Goal: Information Seeking & Learning: Learn about a topic

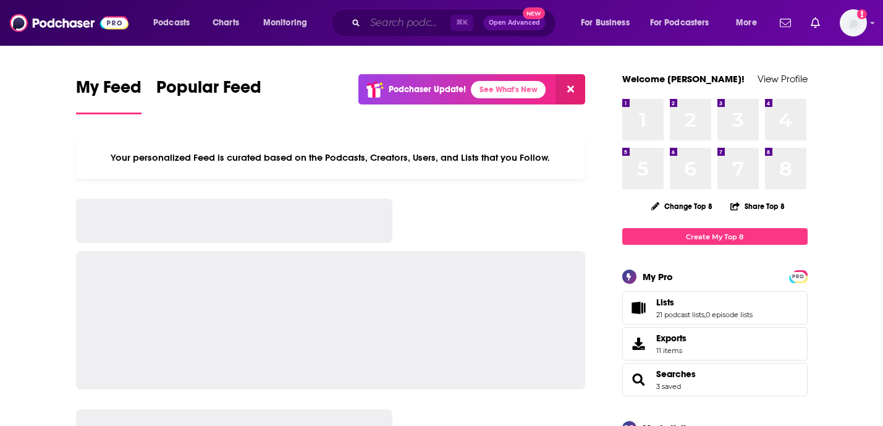
click at [392, 20] on input "Search podcasts, credits, & more..." at bounding box center [407, 23] width 85 height 20
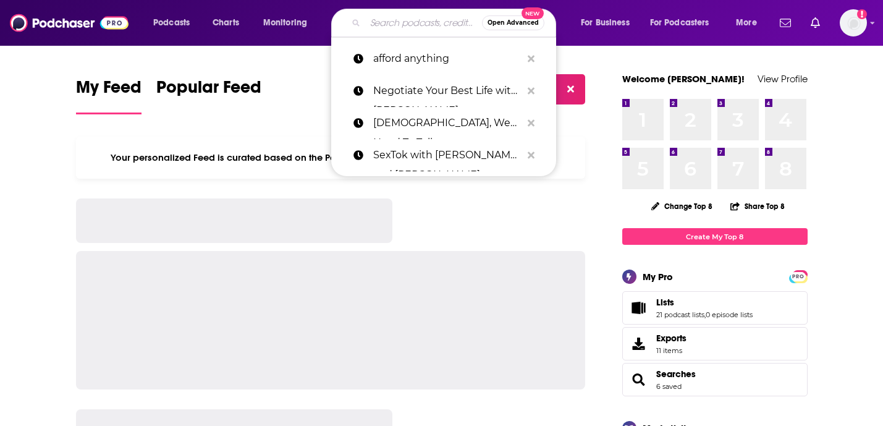
paste input "Millionaires Unveiled"
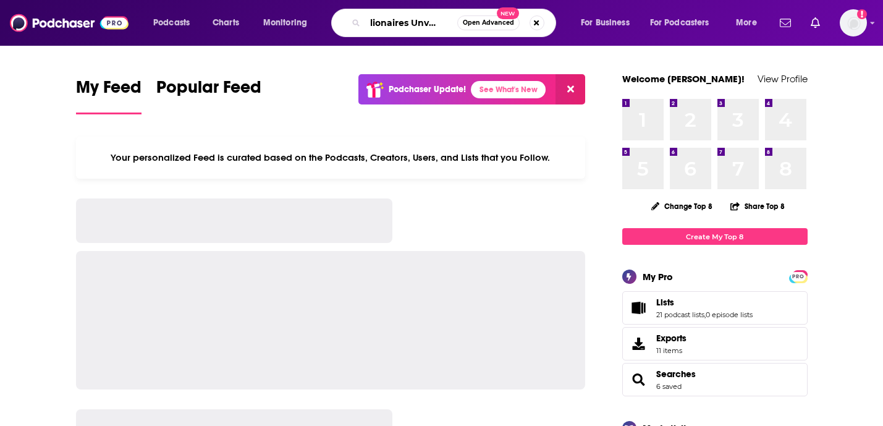
type input "Millionaires Unveiled"
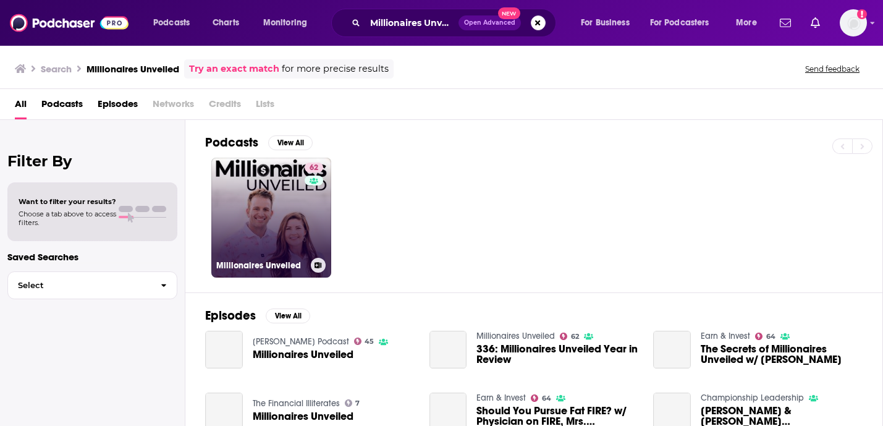
click at [258, 173] on link "62 Millionaires Unveiled" at bounding box center [271, 218] width 120 height 120
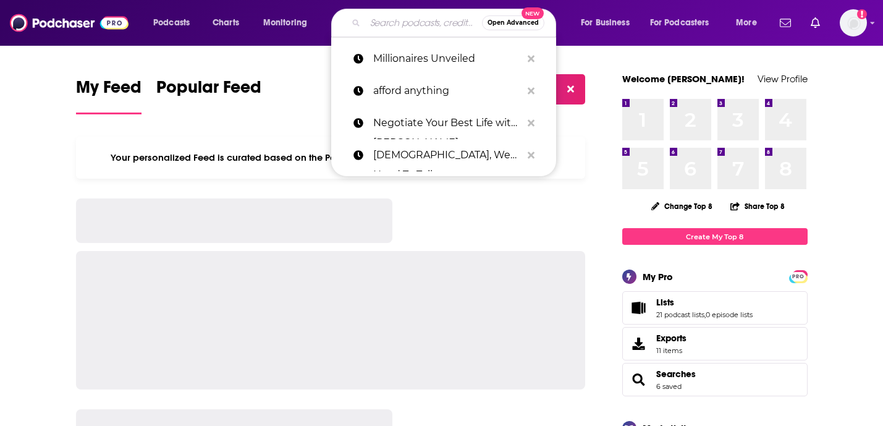
click at [402, 13] on input "Search podcasts, credits, & more..." at bounding box center [423, 23] width 117 height 20
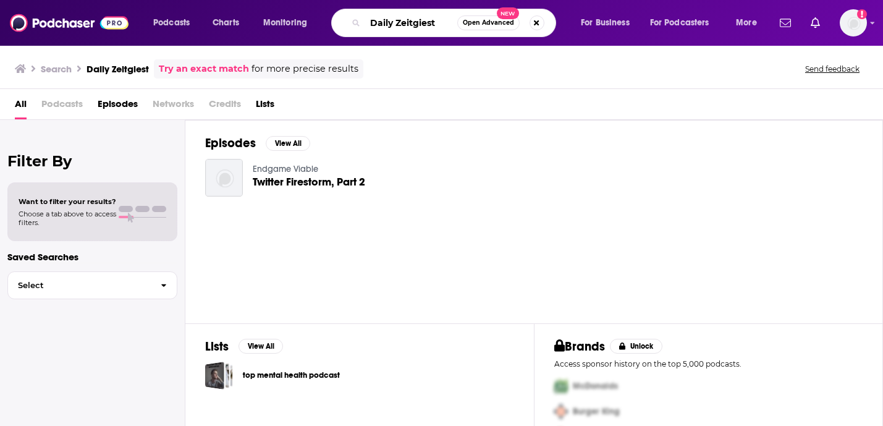
drag, startPoint x: 465, startPoint y: 25, endPoint x: 560, endPoint y: 43, distance: 96.7
click at [560, 43] on div "Podcasts Charts Monitoring Daily Zeitgiest Open Advanced New For Business For P…" at bounding box center [441, 23] width 883 height 46
type input "Daily Zeit"
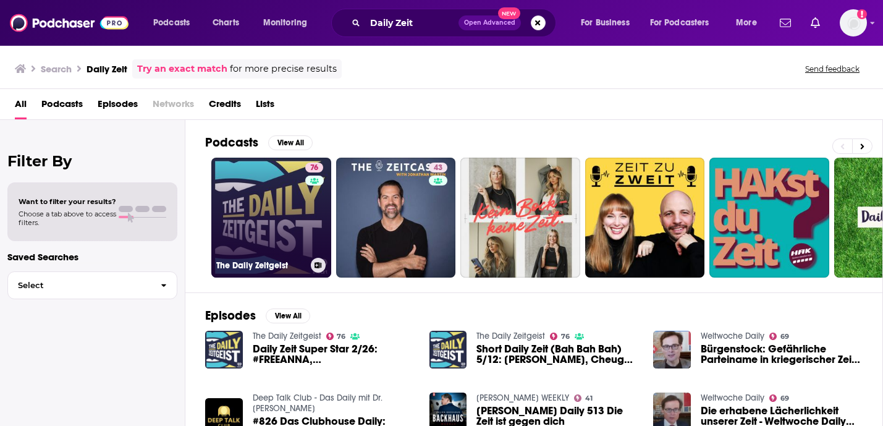
click at [263, 222] on link "76 The Daily Zeitgeist" at bounding box center [271, 218] width 120 height 120
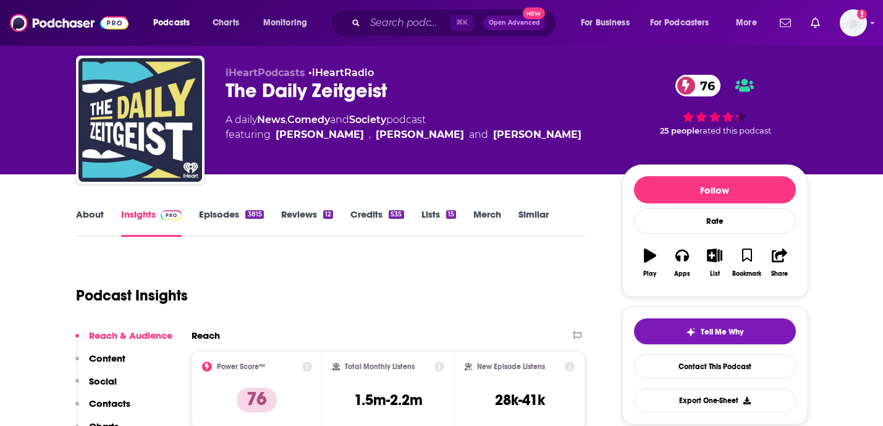
scroll to position [32, 0]
